Goal: Task Accomplishment & Management: Complete application form

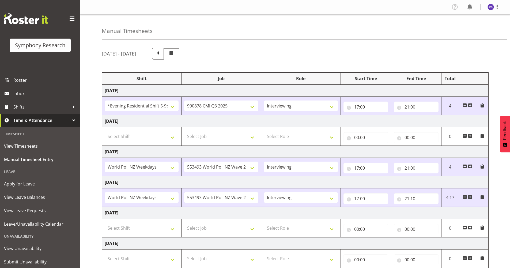
select select "48116"
select select "10239"
select select "47"
select select "41604"
select select "10527"
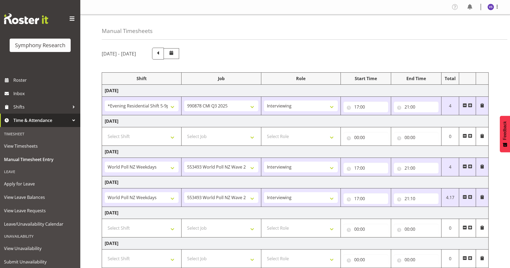
select select "47"
select select "41604"
select select "10527"
select select "47"
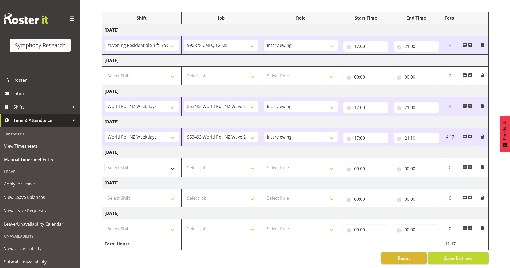
click at [169, 164] on select "Select Shift !!Weekend Residential (Roster IT Shift Label) *Business 9/10am ~ 4…" at bounding box center [142, 167] width 74 height 11
select select "41604"
click at [105, 162] on select "Select Shift !!Weekend Residential (Roster IT Shift Label) *Business 9/10am ~ 4…" at bounding box center [142, 167] width 74 height 11
click at [254, 165] on select "Select Job 550060 IF Admin 553492 World Poll Aus Wave 2 Main 2025 553493 World …" at bounding box center [221, 167] width 74 height 11
select select "10527"
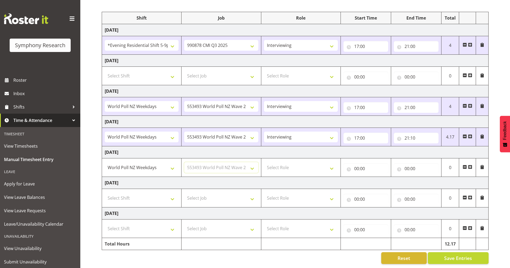
click at [184, 162] on select "Select Job 550060 IF Admin 553492 World Poll Aus Wave 2 Main 2025 553493 World …" at bounding box center [221, 167] width 74 height 11
click at [334, 164] on select "Select Role Briefing Interviewing" at bounding box center [301, 167] width 74 height 11
select select "47"
click at [264, 162] on select "Select Role Briefing Interviewing" at bounding box center [301, 167] width 74 height 11
click at [356, 163] on input "00:00" at bounding box center [365, 168] width 45 height 11
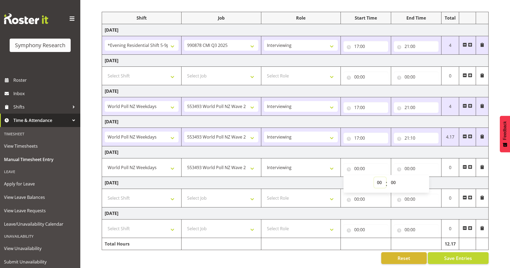
click at [379, 177] on select "00 01 02 03 04 05 06 07 08 09 10 11 12 13 14 15 16 17 18 19 20 21 22 23" at bounding box center [380, 182] width 12 height 11
select select "17"
click at [374, 177] on select "00 01 02 03 04 05 06 07 08 09 10 11 12 13 14 15 16 17 18 19 20 21 22 23" at bounding box center [380, 182] width 12 height 11
type input "17:00"
click at [407, 164] on input "00:00" at bounding box center [416, 168] width 45 height 11
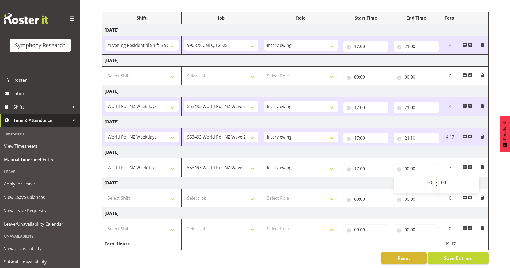
click at [429, 179] on select "00 01 02 03 04 05 06 07 08 09 10 11 12 13 14 15 16 17 18 19 20 21 22 23" at bounding box center [430, 182] width 12 height 11
select select "20"
click at [424, 177] on select "00 01 02 03 04 05 06 07 08 09 10 11 12 13 14 15 16 17 18 19 20 21 22 23" at bounding box center [430, 182] width 12 height 11
type input "20:00"
click at [452, 254] on span "Save Entries" at bounding box center [458, 257] width 28 height 7
